Goal: Find specific page/section: Find specific page/section

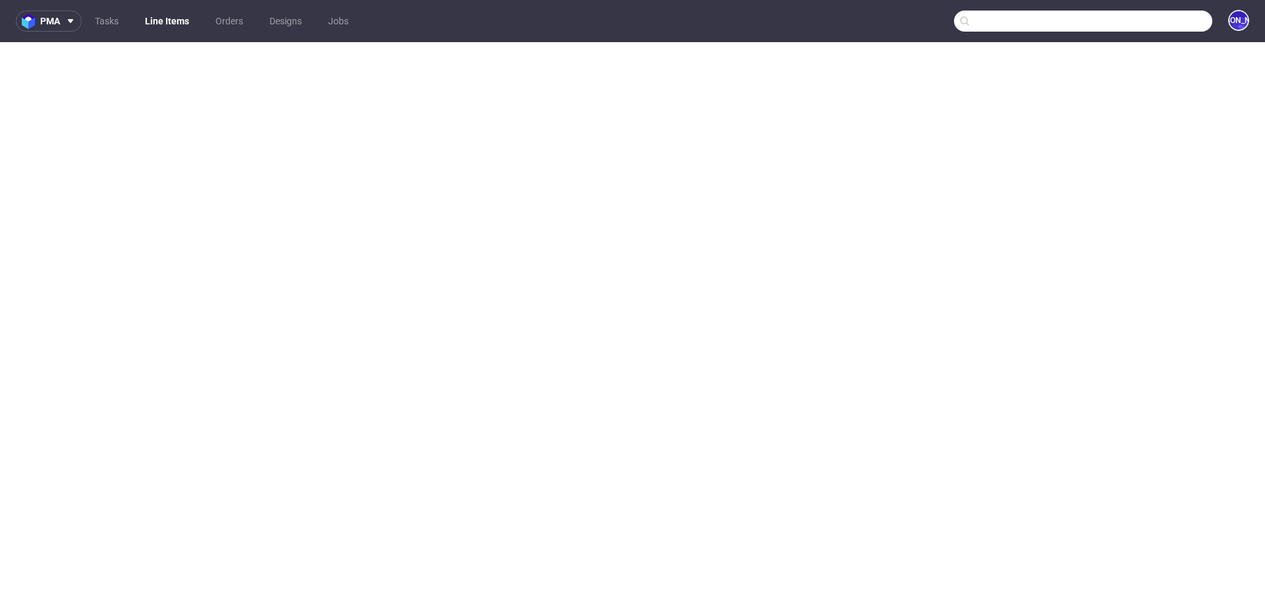
click at [1139, 22] on input "text" at bounding box center [1083, 21] width 258 height 21
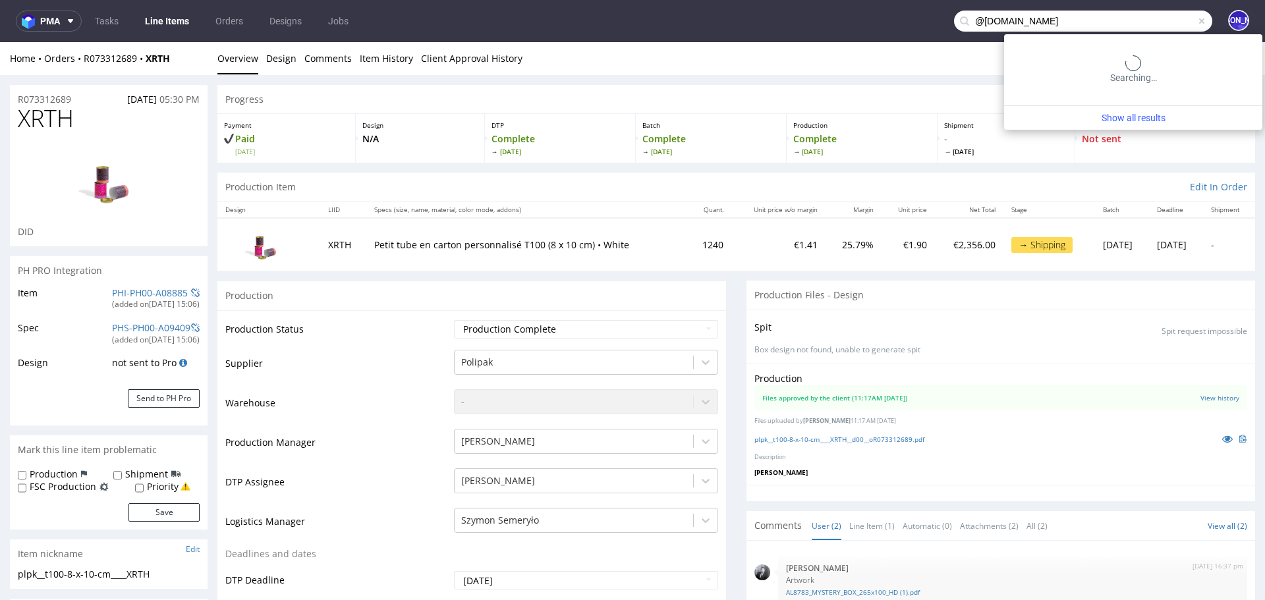
type input "@[DOMAIN_NAME]"
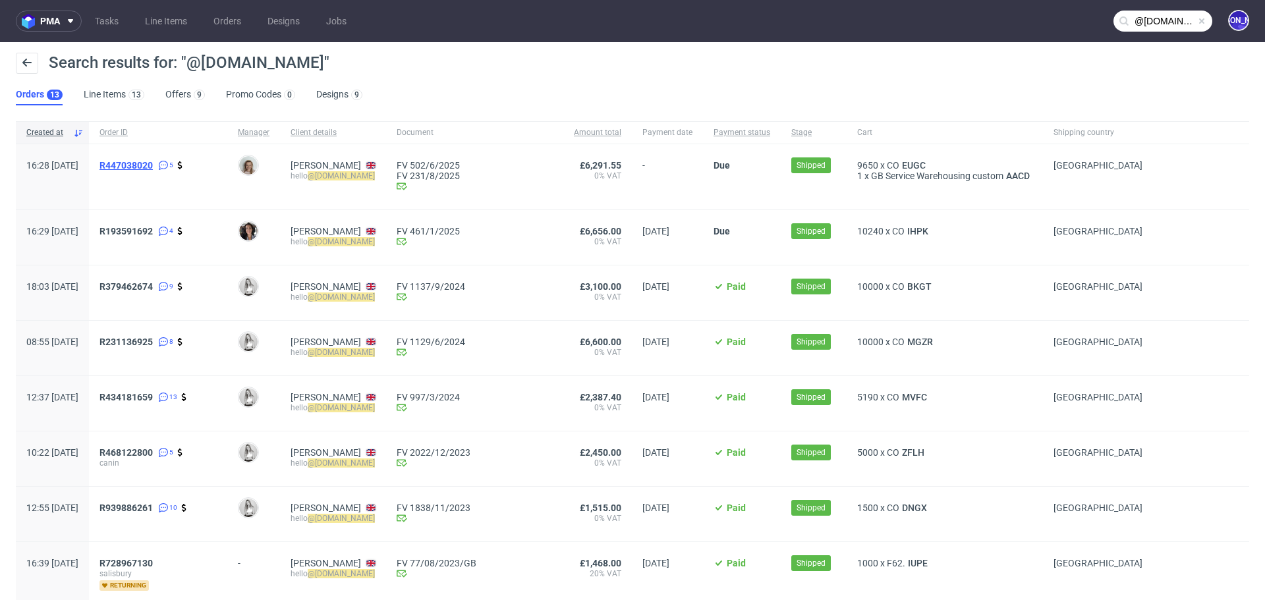
click at [151, 162] on span "R447038020" at bounding box center [125, 165] width 53 height 11
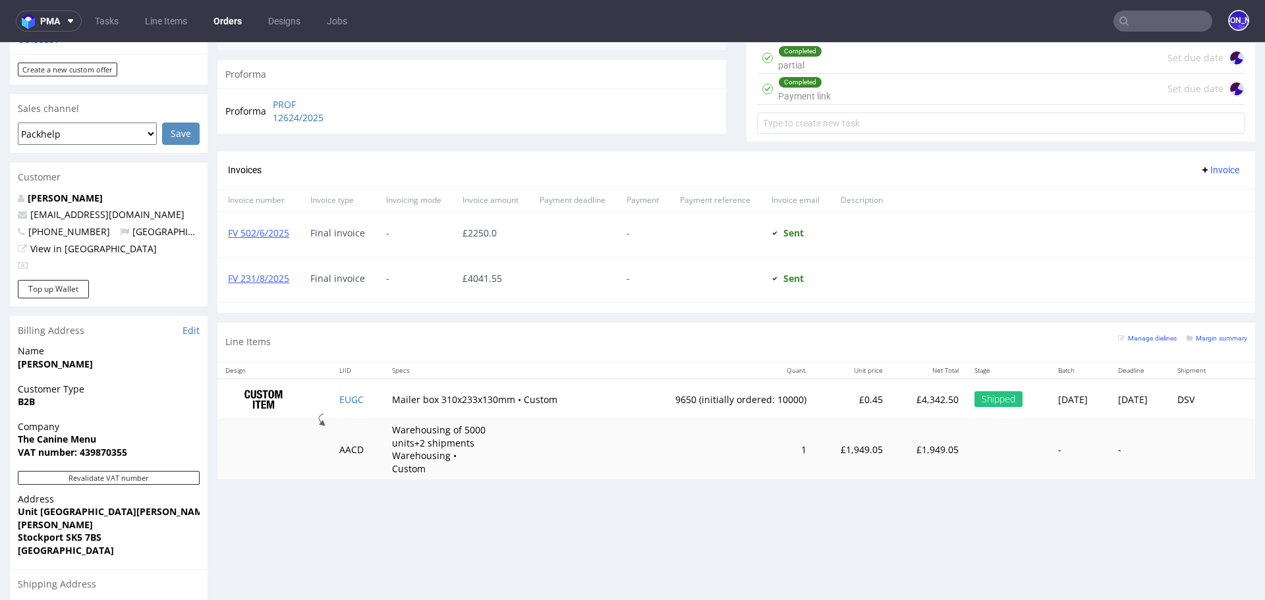
scroll to position [507, 0]
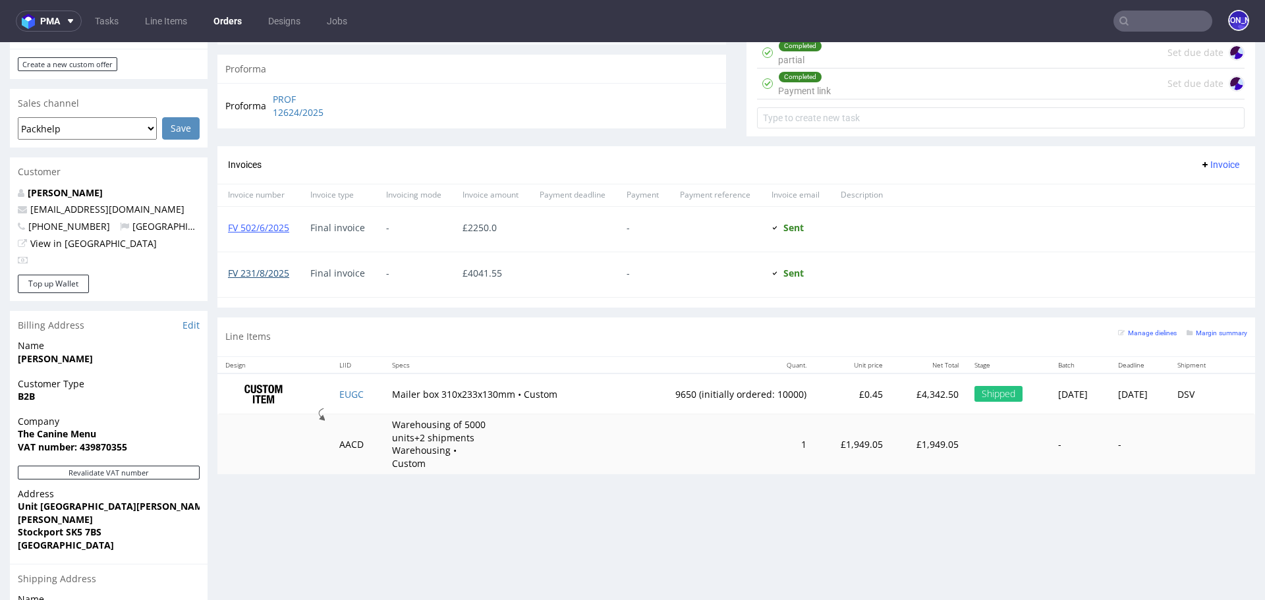
click at [271, 270] on link "FV 231/8/2025" at bounding box center [258, 273] width 61 height 13
